Goal: Information Seeking & Learning: Learn about a topic

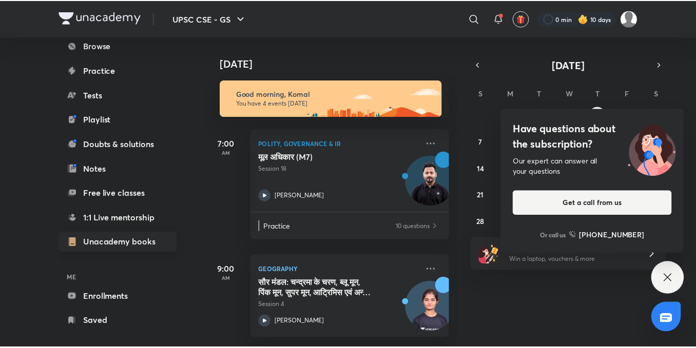
scroll to position [113, 0]
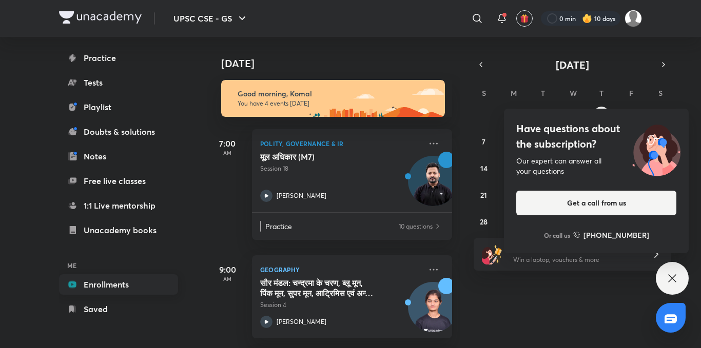
click at [125, 288] on link "Enrollments" at bounding box center [118, 285] width 119 height 21
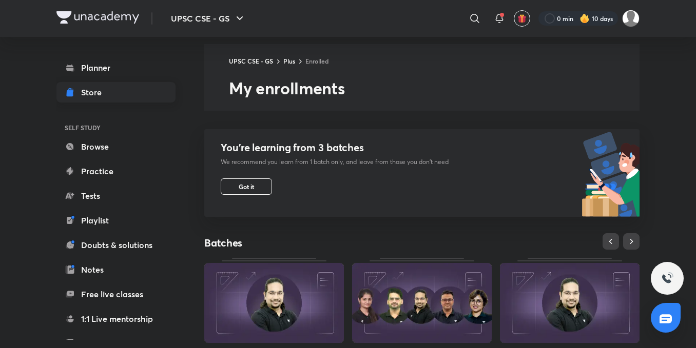
scroll to position [1, 0]
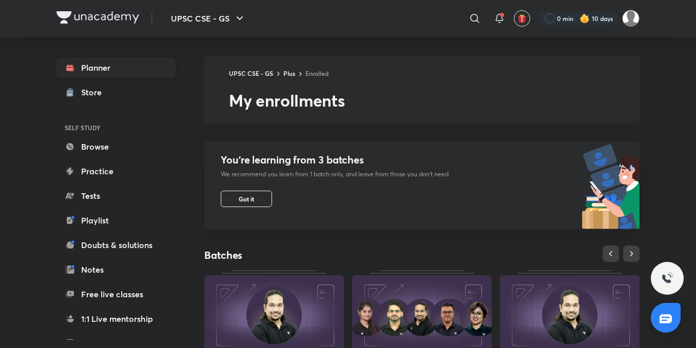
click at [95, 72] on link "Planner" at bounding box center [115, 67] width 119 height 21
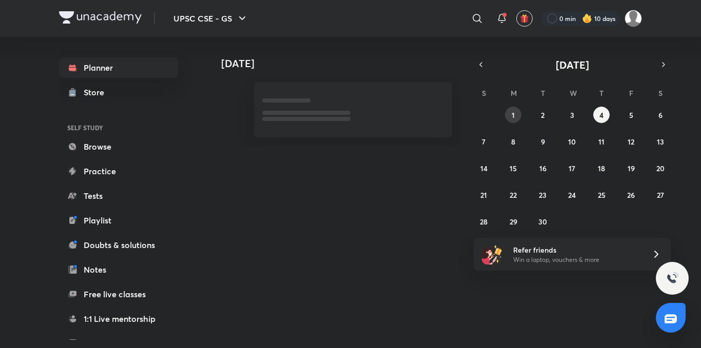
click at [515, 113] on button "1" at bounding box center [513, 115] width 16 height 16
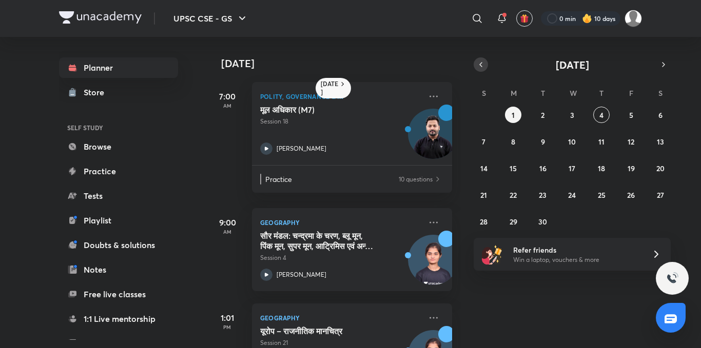
click at [482, 67] on icon "button" at bounding box center [481, 64] width 8 height 9
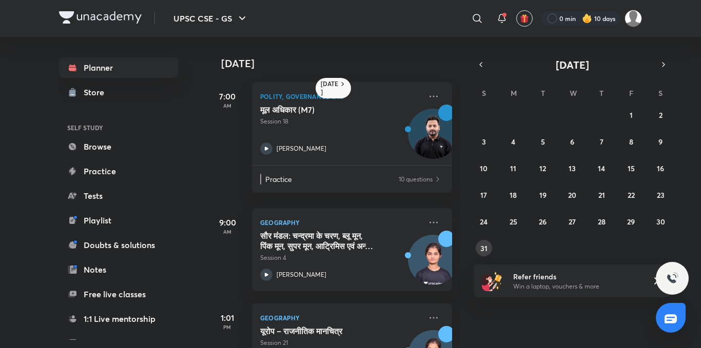
click at [484, 247] on abbr "31" at bounding box center [483, 249] width 7 height 10
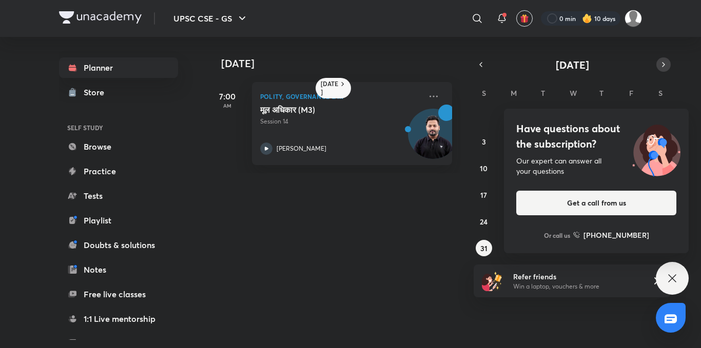
click at [661, 63] on icon "button" at bounding box center [663, 64] width 8 height 9
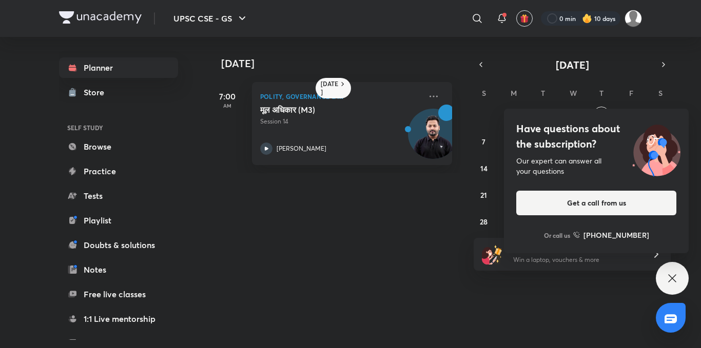
click at [682, 285] on div "Have questions about the subscription? Our expert can answer all your questions…" at bounding box center [672, 278] width 33 height 33
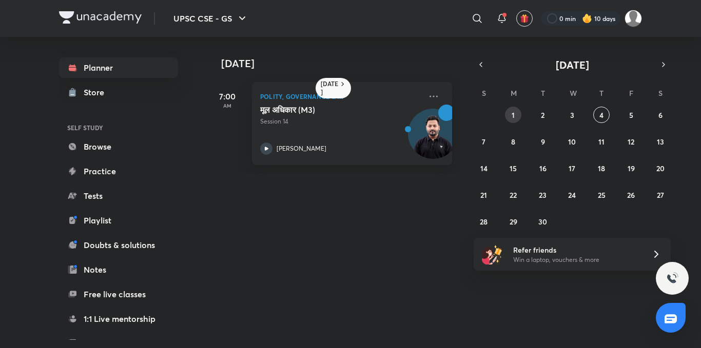
click at [508, 110] on button "1" at bounding box center [513, 115] width 16 height 16
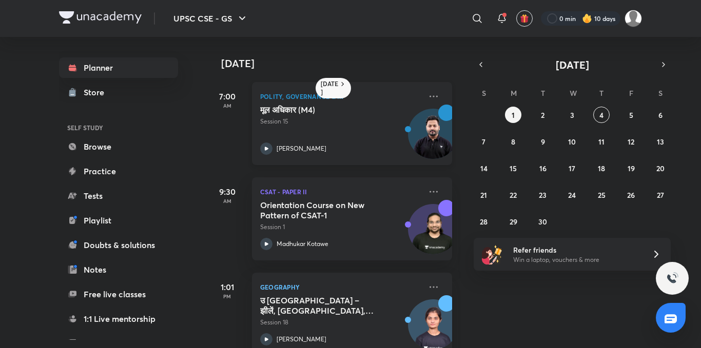
click at [263, 148] on icon at bounding box center [266, 149] width 12 height 12
